Goal: Task Accomplishment & Management: Manage account settings

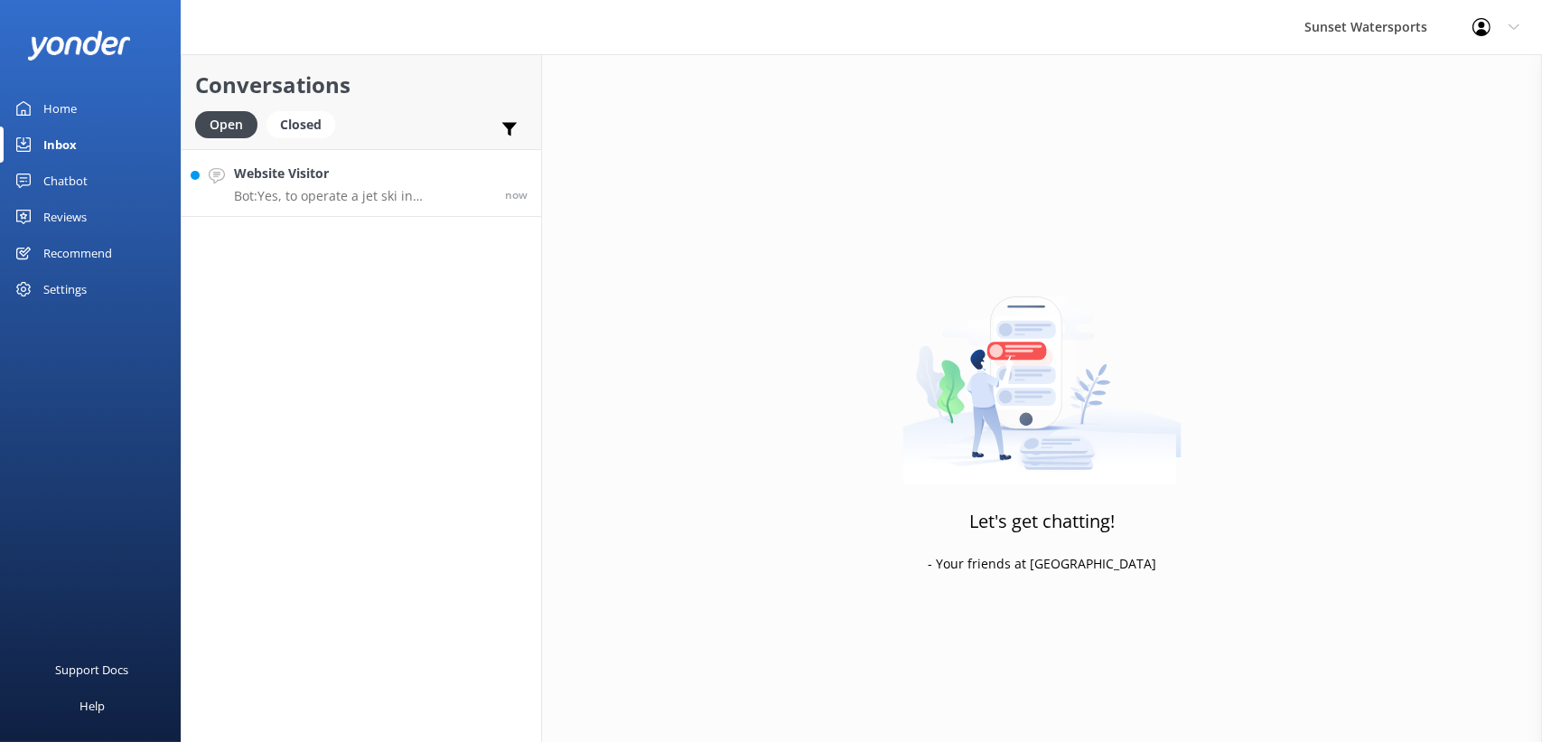
click at [371, 149] on link "Website Visitor Bot: Yes, to operate a jet ski in [GEOGRAPHIC_DATA], you need a…" at bounding box center [362, 183] width 360 height 68
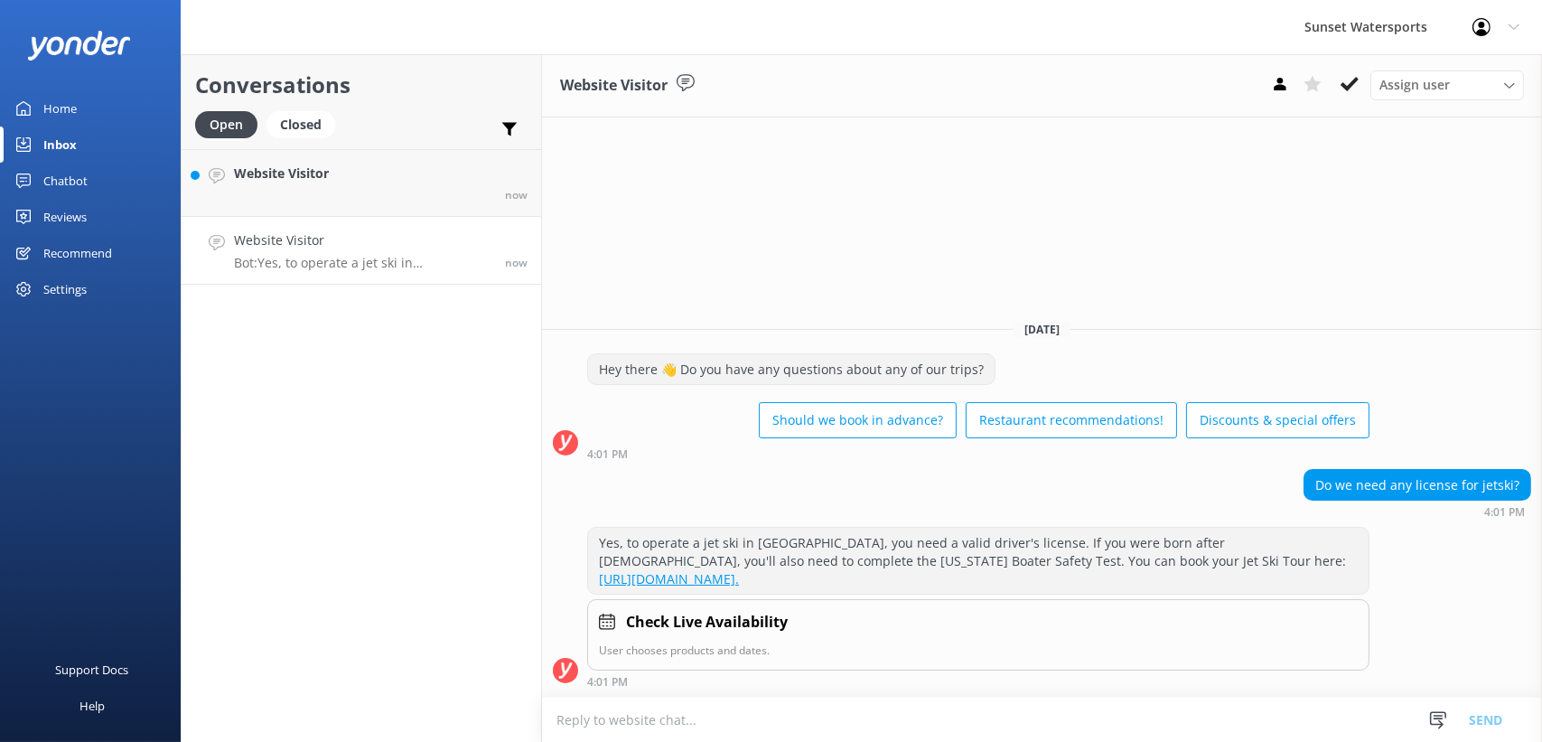
click at [73, 115] on div "Home" at bounding box center [59, 108] width 33 height 36
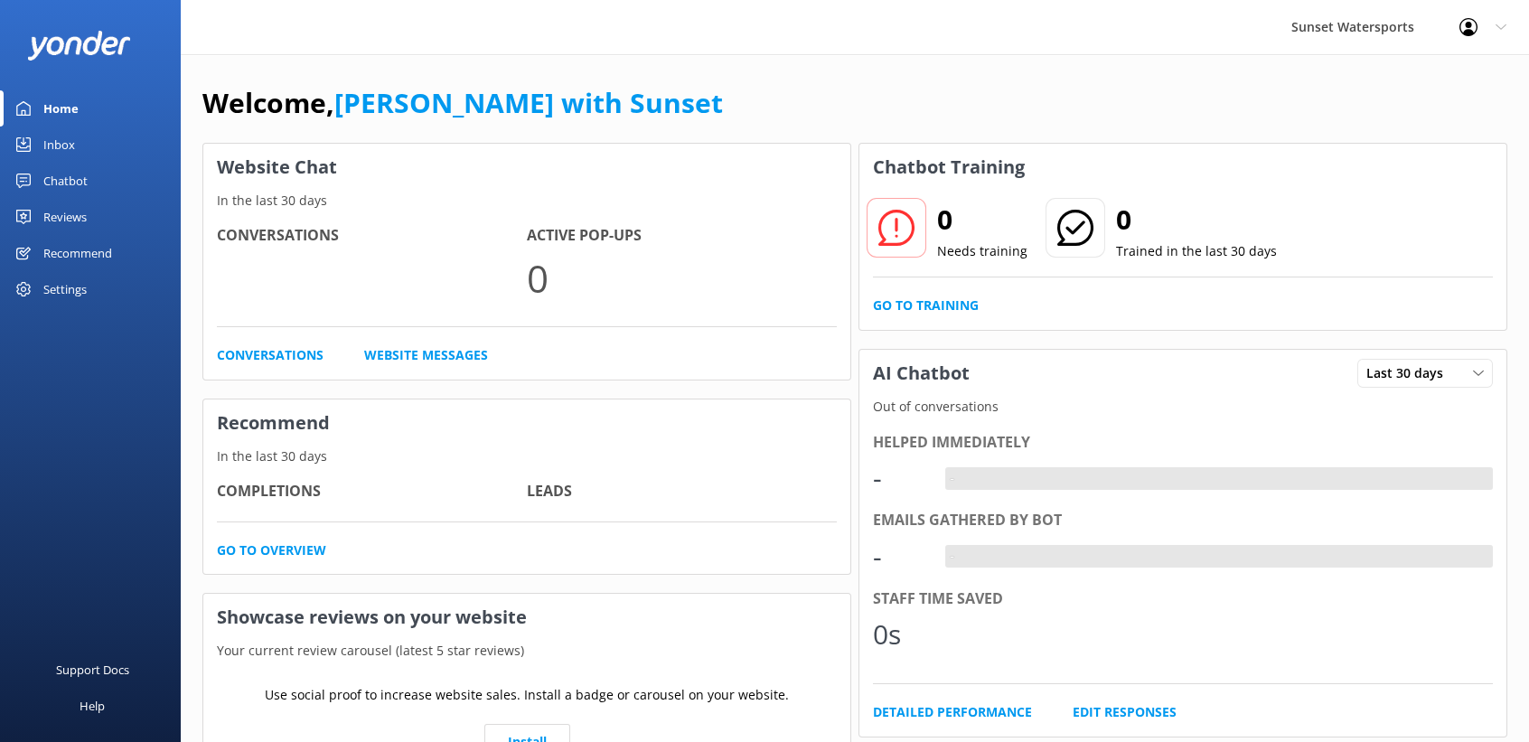
click at [87, 139] on link "Inbox" at bounding box center [90, 144] width 181 height 36
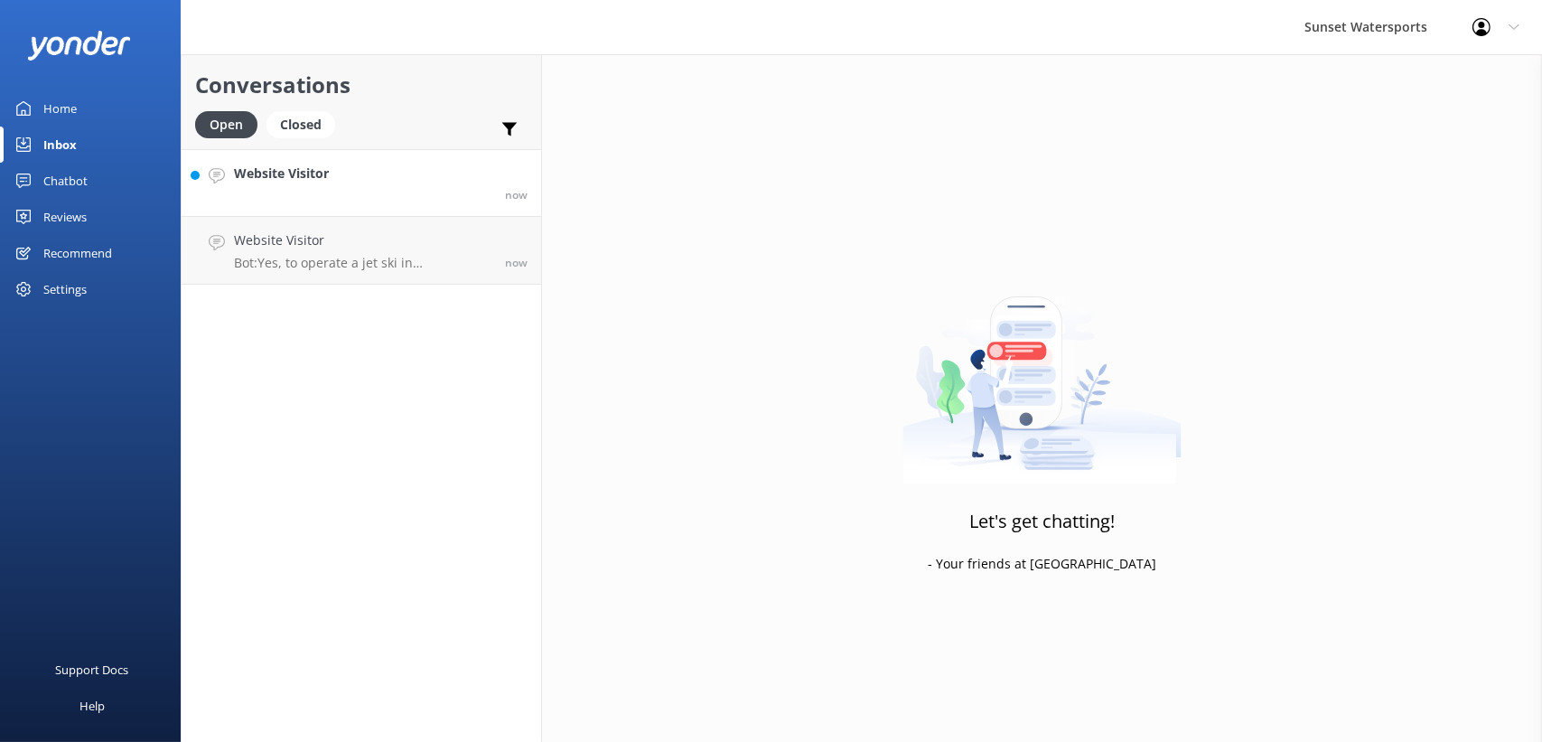
click at [318, 158] on link "Website Visitor now" at bounding box center [362, 183] width 360 height 68
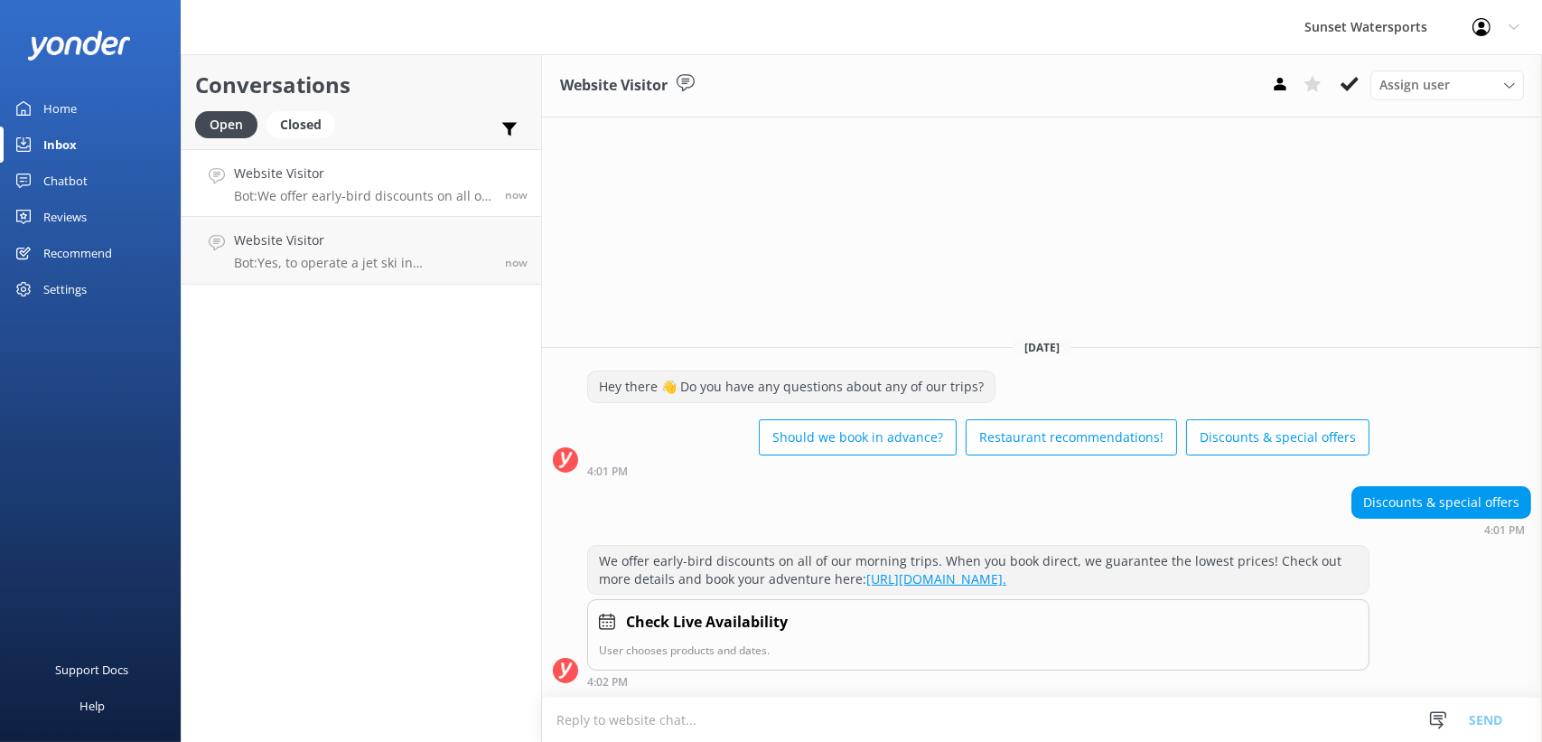
click at [44, 98] on div "Home" at bounding box center [59, 108] width 33 height 36
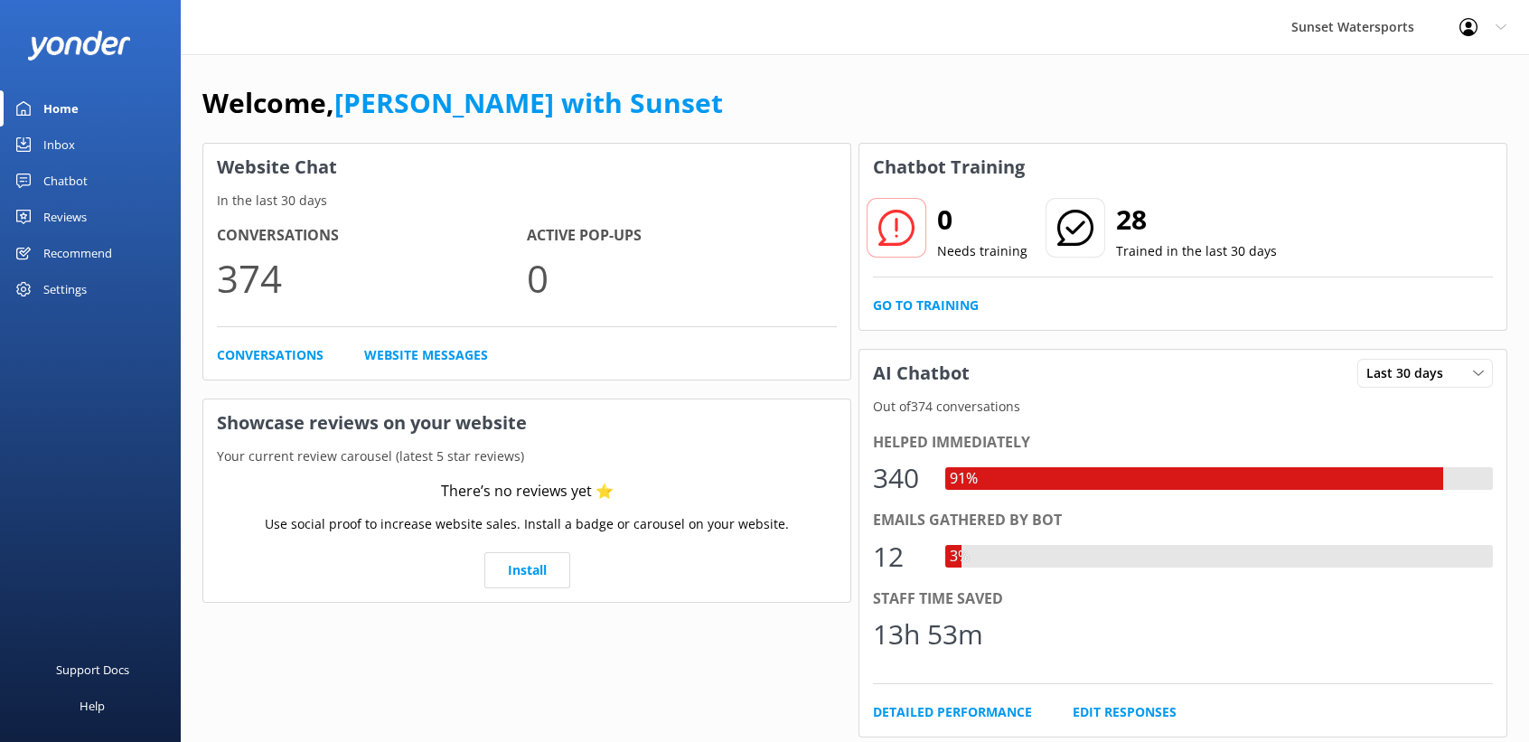
click at [1473, 23] on icon at bounding box center [1468, 27] width 18 height 18
click at [1389, 112] on link "Logout" at bounding box center [1439, 121] width 181 height 45
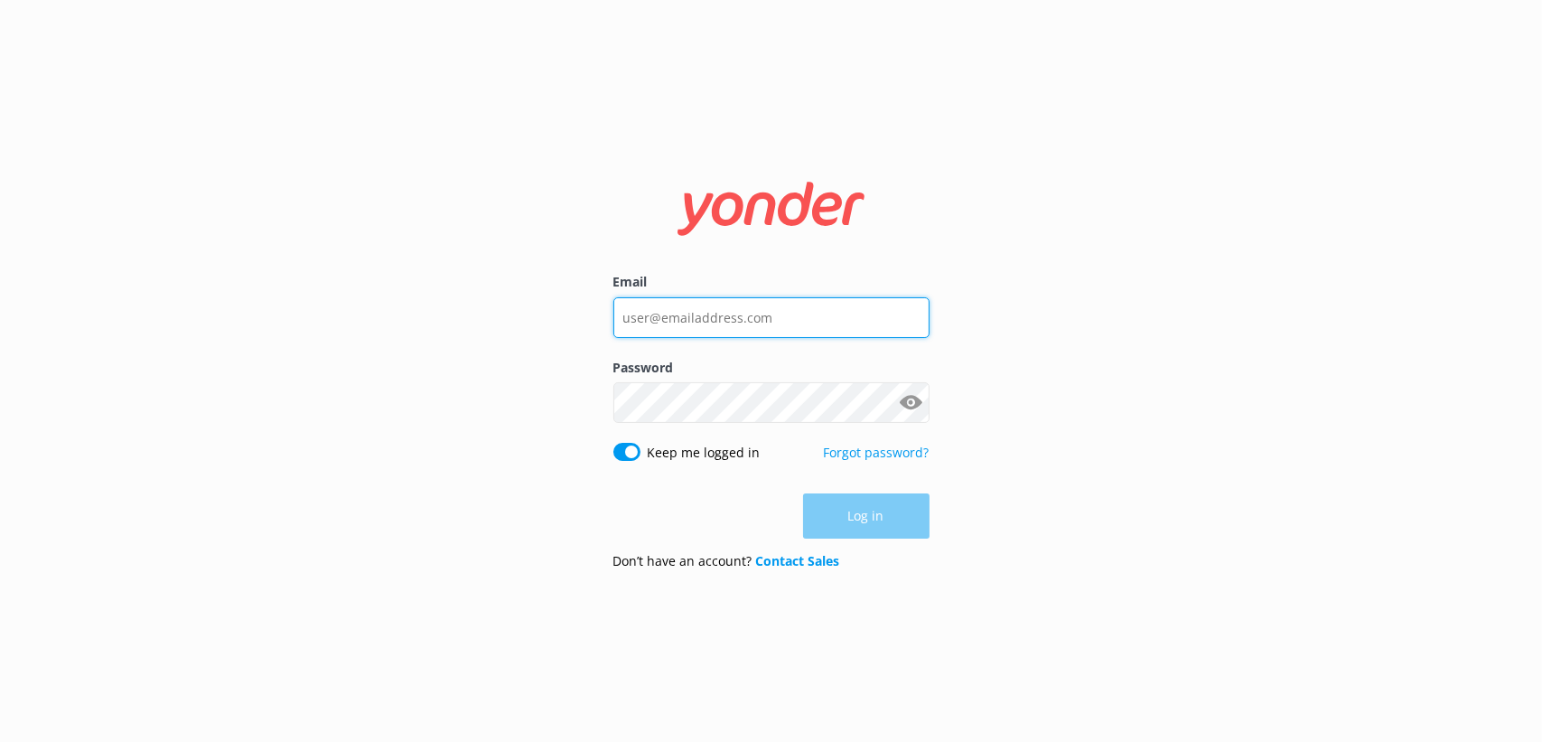
type input "[EMAIL_ADDRESS][DOMAIN_NAME]"
